Goal: Task Accomplishment & Management: Use online tool/utility

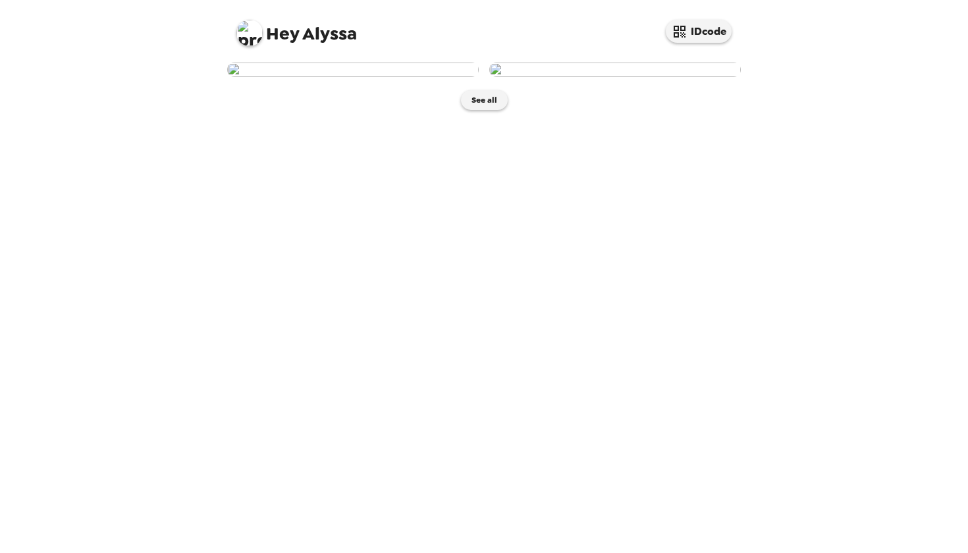
click at [423, 77] on img at bounding box center [353, 70] width 252 height 14
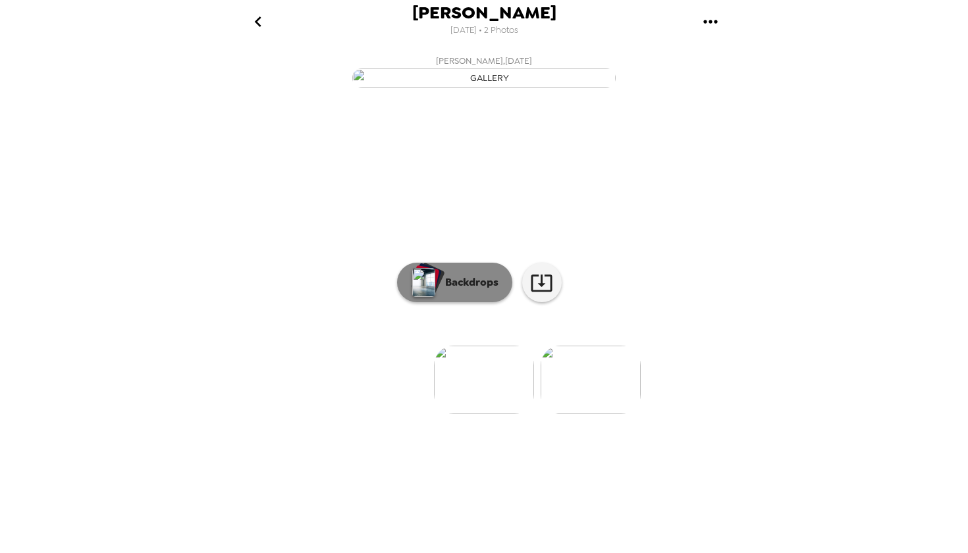
click at [455, 302] on button "Backdrops" at bounding box center [454, 283] width 115 height 40
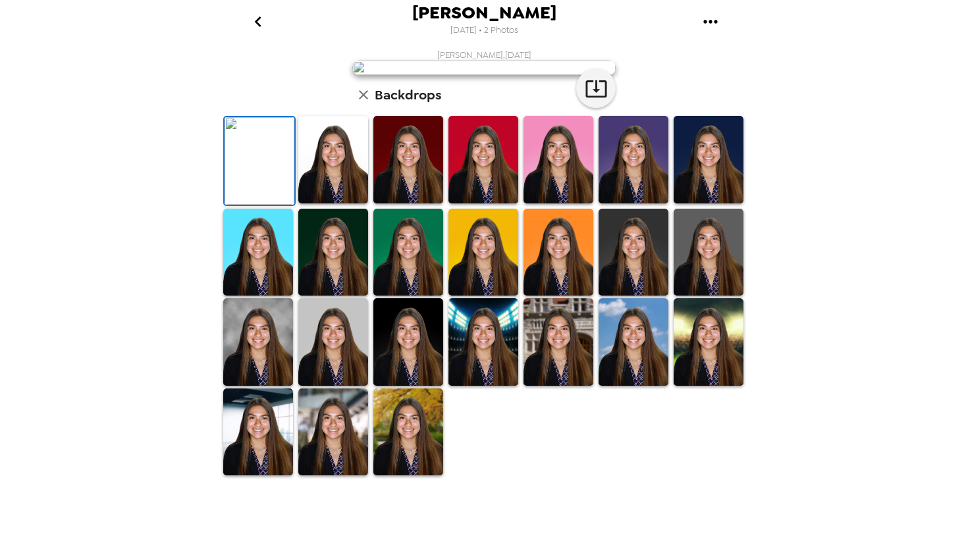
click at [345, 204] on img at bounding box center [333, 160] width 70 height 88
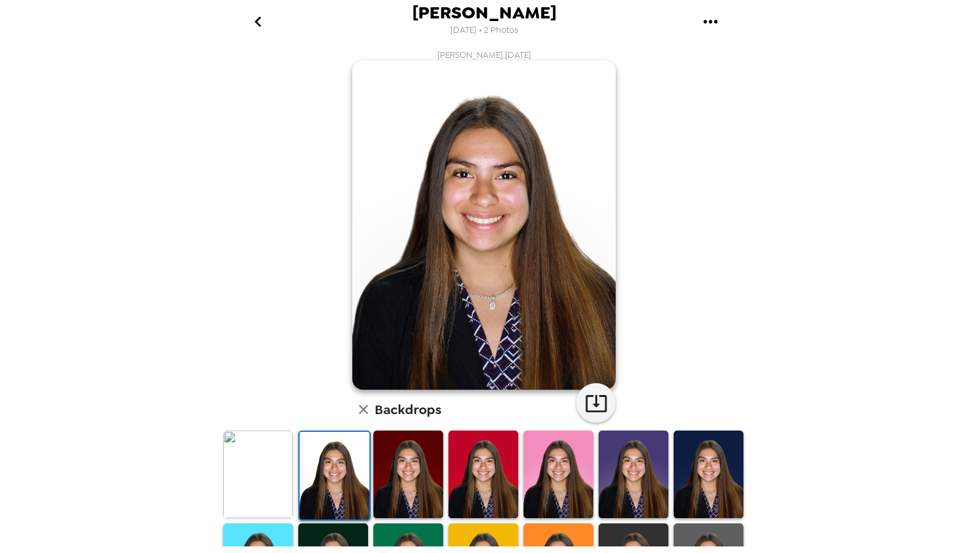
click at [396, 462] on img at bounding box center [409, 475] width 70 height 88
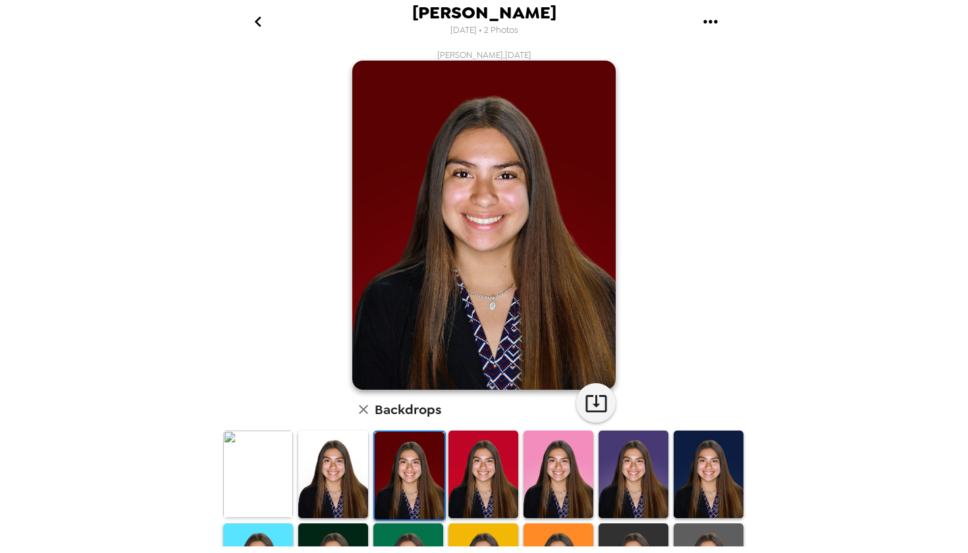
click at [444, 463] on img at bounding box center [410, 476] width 70 height 88
click at [468, 474] on img at bounding box center [484, 475] width 70 height 88
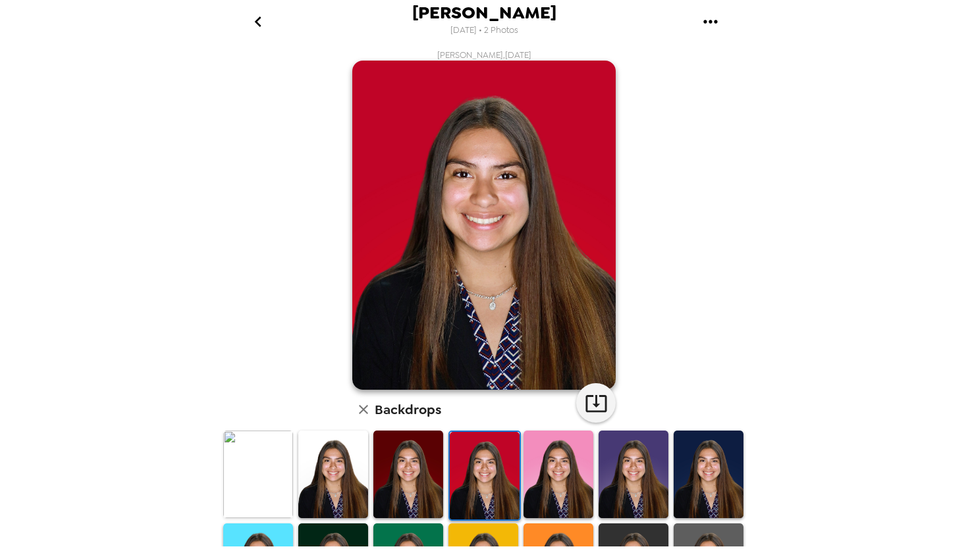
click at [476, 475] on div at bounding box center [558, 476] width 75 height 93
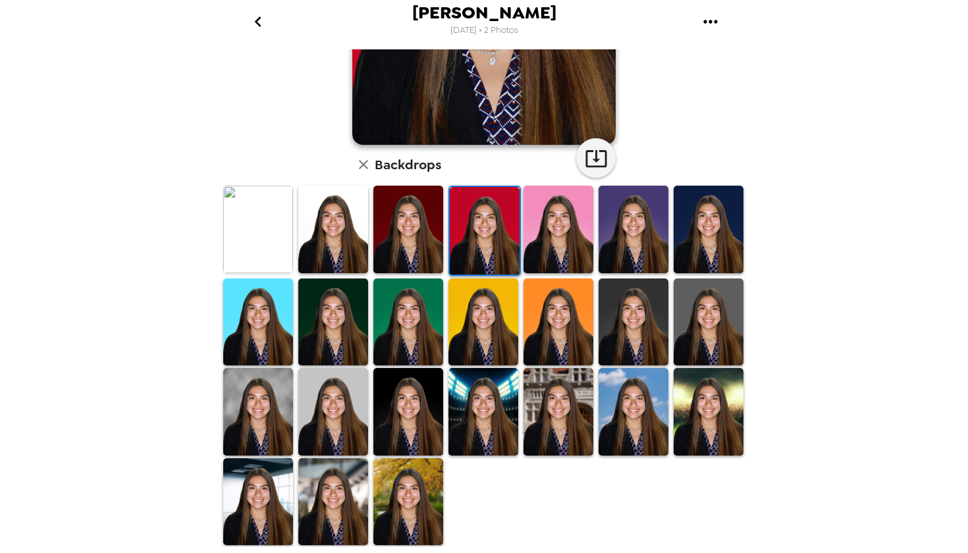
click at [476, 399] on img at bounding box center [709, 412] width 70 height 88
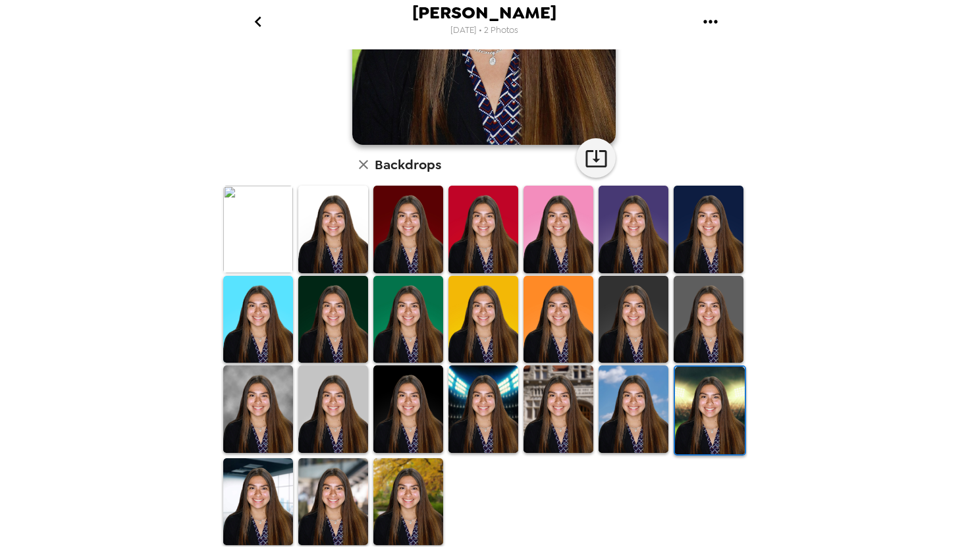
scroll to position [242, 0]
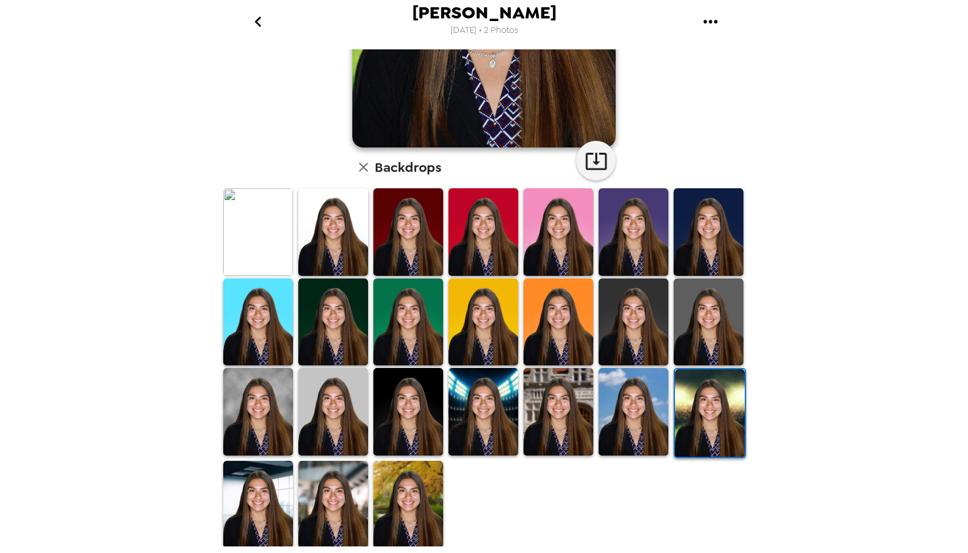
click at [313, 412] on img at bounding box center [333, 412] width 70 height 88
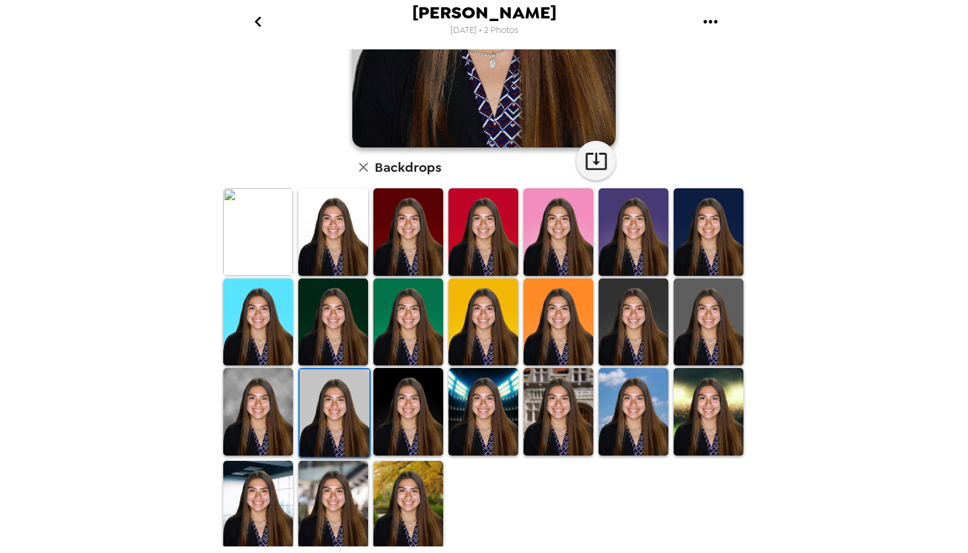
click at [283, 412] on img at bounding box center [258, 412] width 70 height 88
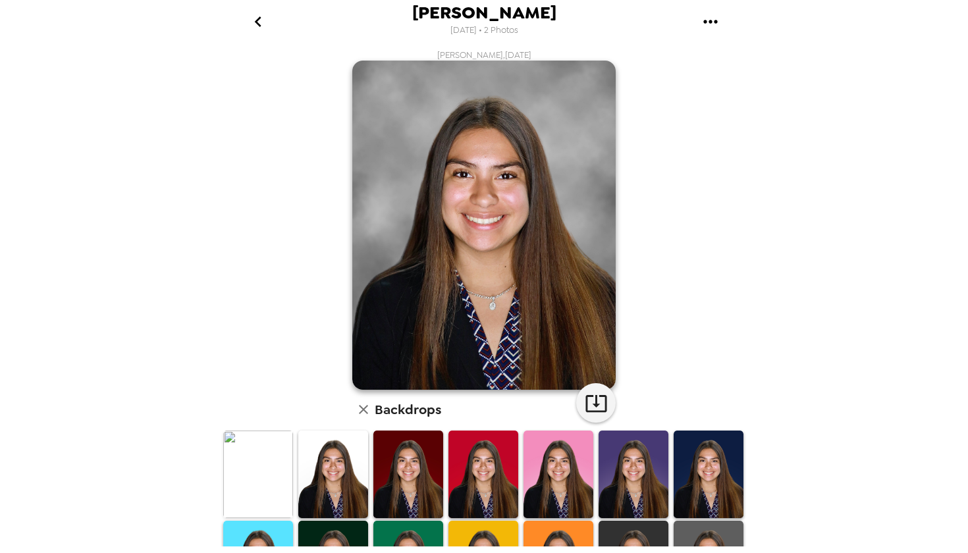
scroll to position [0, 0]
click at [262, 24] on icon "go back" at bounding box center [258, 21] width 21 height 21
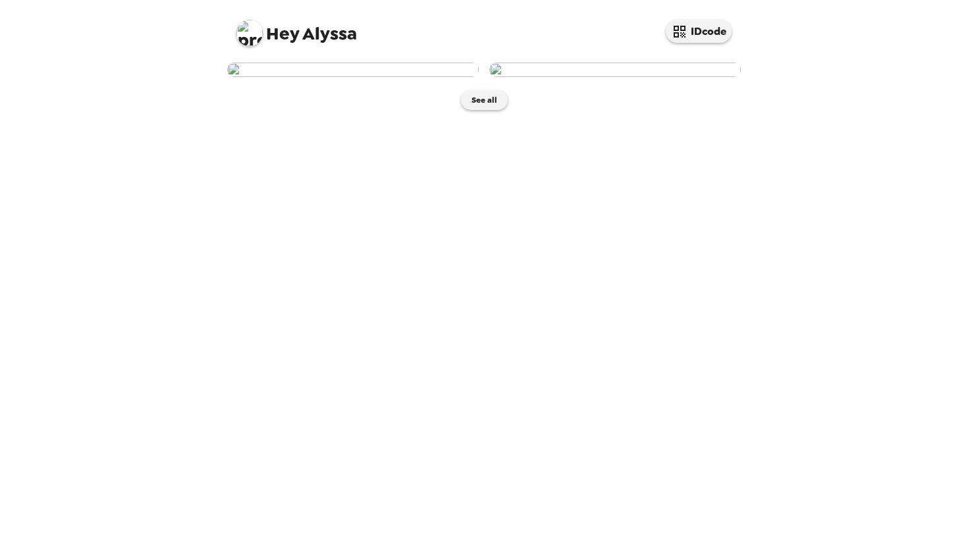
click at [416, 77] on img at bounding box center [353, 70] width 252 height 14
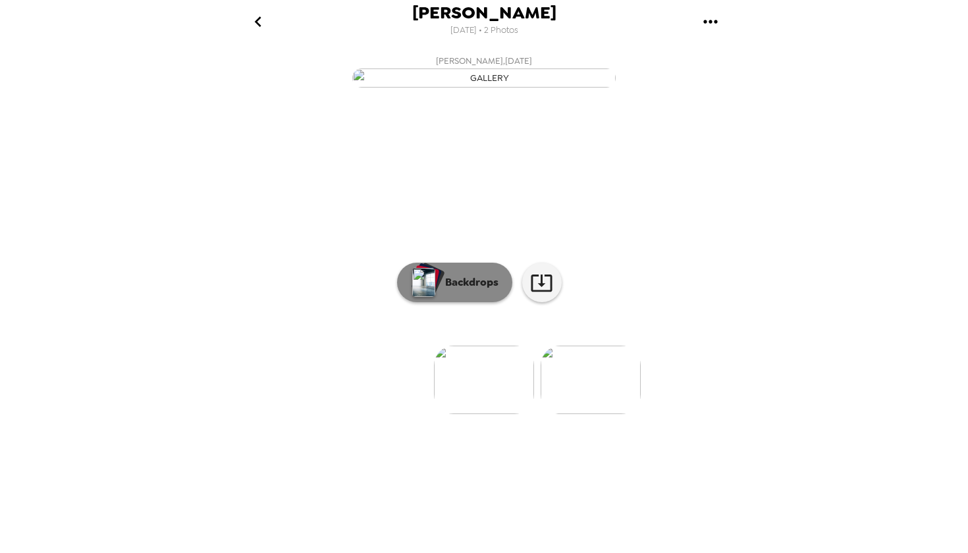
click at [476, 302] on button "Backdrops" at bounding box center [454, 283] width 115 height 40
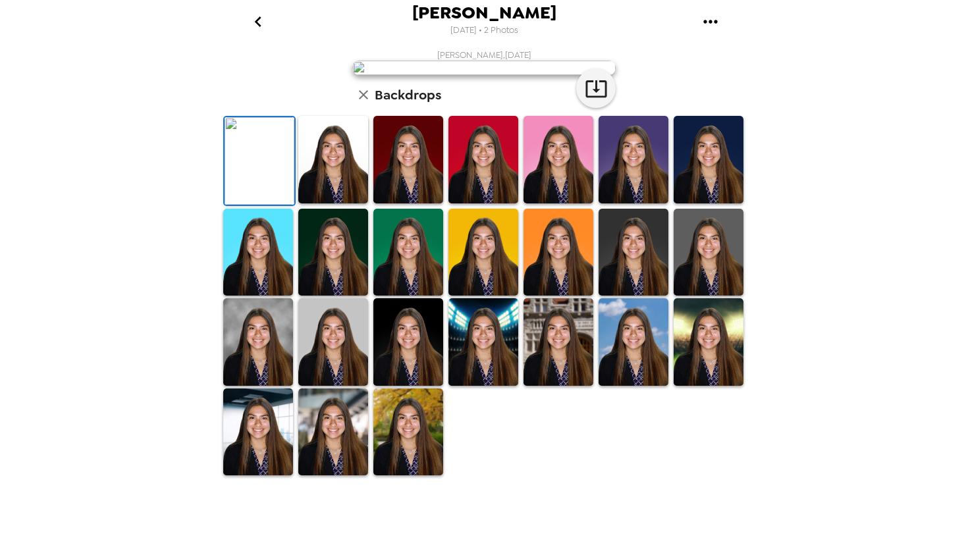
scroll to position [246, 0]
click at [333, 386] on img at bounding box center [333, 342] width 70 height 88
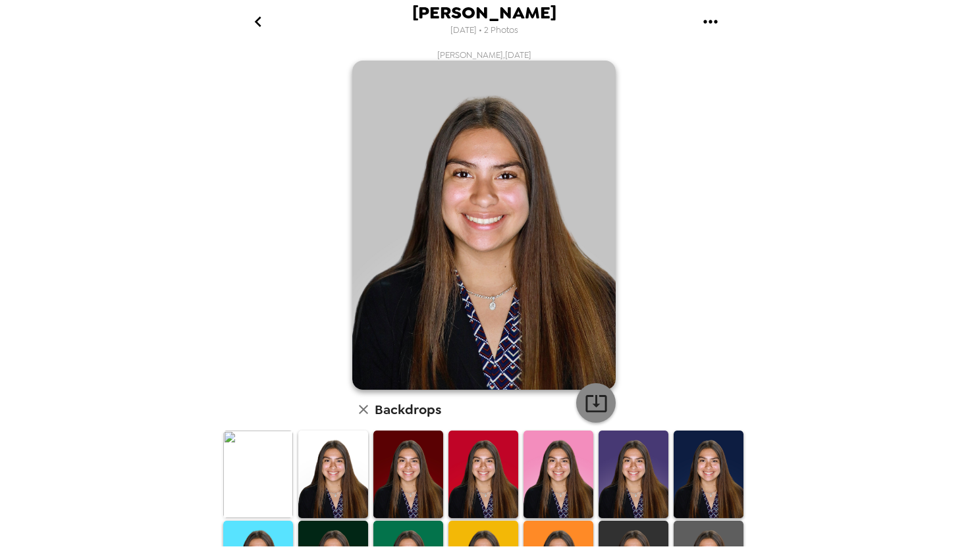
scroll to position [0, 0]
click at [476, 402] on icon "button" at bounding box center [596, 403] width 23 height 23
click at [266, 23] on icon "go back" at bounding box center [258, 21] width 21 height 21
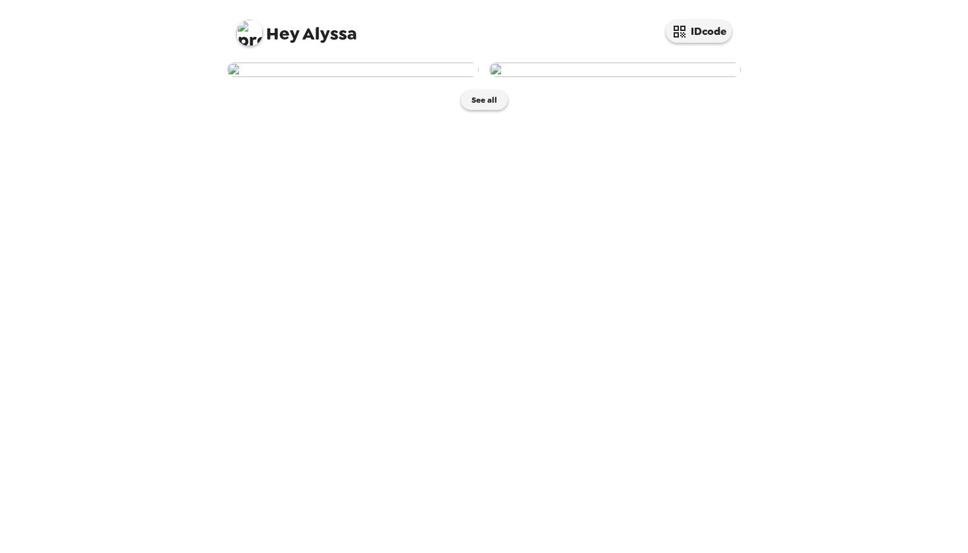
scroll to position [89, 236]
